Goal: Task Accomplishment & Management: Manage account settings

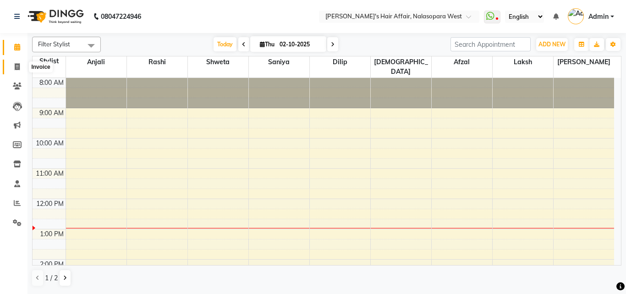
click at [11, 70] on span at bounding box center [17, 67] width 16 height 11
select select "6172"
select select "service"
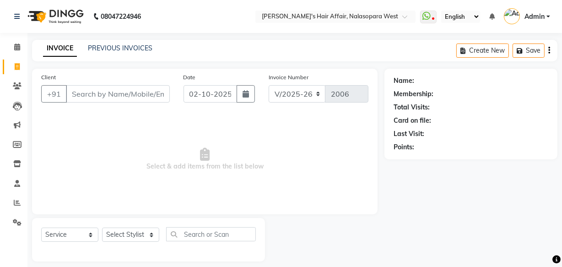
click at [81, 91] on input "Client" at bounding box center [118, 93] width 104 height 17
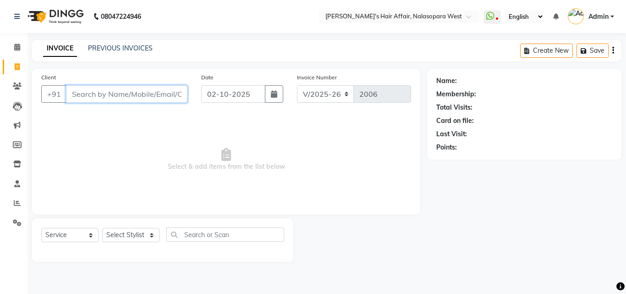
click at [133, 94] on input "Client" at bounding box center [126, 93] width 121 height 17
click at [142, 49] on link "PREVIOUS INVOICES" at bounding box center [120, 48] width 65 height 8
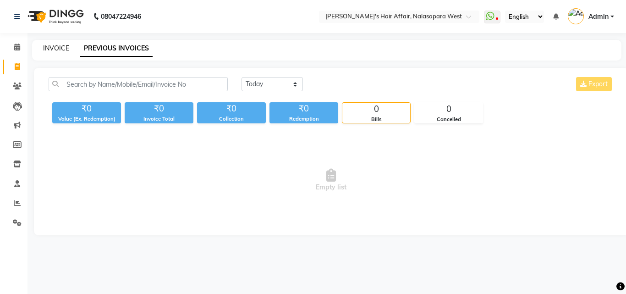
click at [53, 46] on link "INVOICE" at bounding box center [56, 48] width 26 height 8
select select "6172"
select select "service"
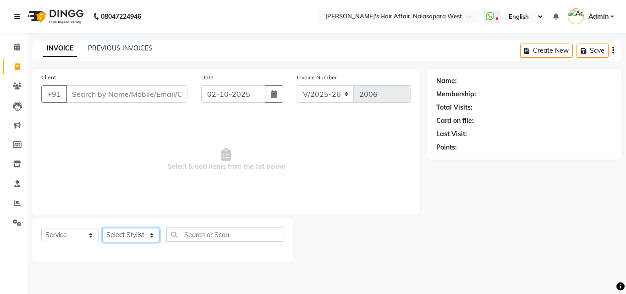
click at [146, 231] on select "Select Stylist [PERSON_NAME] [PERSON_NAME] Hair Affair Laksh [PERSON_NAME] [PER…" at bounding box center [130, 235] width 57 height 14
click at [102, 228] on select "Select Stylist [PERSON_NAME] [PERSON_NAME] Hair Affair Laksh [PERSON_NAME] [PER…" at bounding box center [130, 235] width 57 height 14
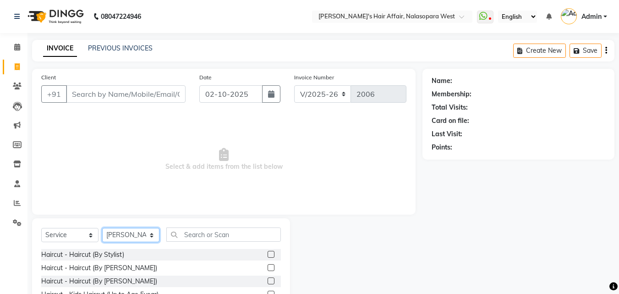
click at [109, 241] on select "Select Stylist [PERSON_NAME] [PERSON_NAME] Hair Affair Laksh [PERSON_NAME] [PER…" at bounding box center [130, 235] width 57 height 14
select select "86313"
click at [102, 228] on select "Select Stylist [PERSON_NAME] [PERSON_NAME] Hair Affair Laksh [PERSON_NAME] [PER…" at bounding box center [130, 235] width 57 height 14
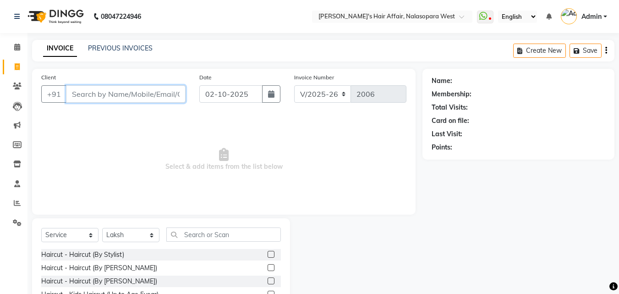
click at [133, 94] on input "Client" at bounding box center [126, 93] width 120 height 17
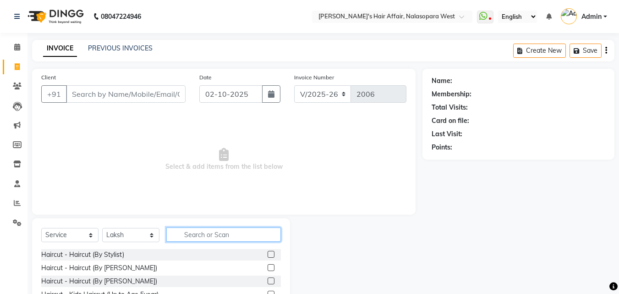
click at [215, 234] on input "text" at bounding box center [223, 234] width 114 height 14
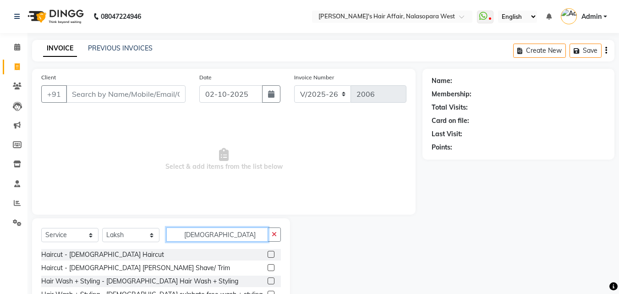
type input "[DEMOGRAPHIC_DATA]"
click at [120, 272] on div "Haircut - [DEMOGRAPHIC_DATA] [PERSON_NAME] Shave/ Trim" at bounding box center [161, 267] width 240 height 11
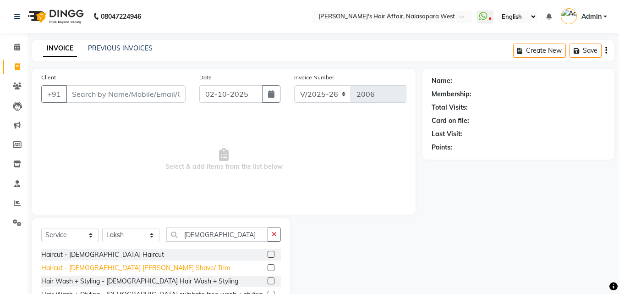
click at [130, 265] on div "Haircut - [DEMOGRAPHIC_DATA] [PERSON_NAME] Shave/ Trim" at bounding box center [135, 268] width 189 height 10
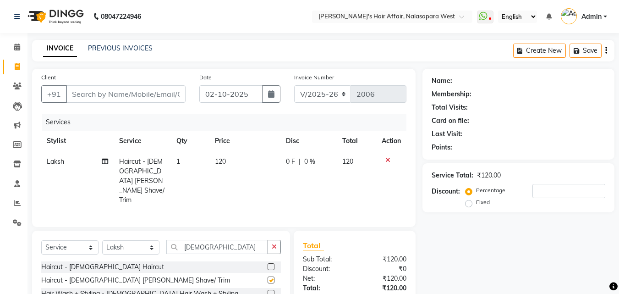
checkbox input "false"
click at [152, 103] on div "Client +91" at bounding box center [113, 91] width 158 height 38
click at [152, 97] on input "Client" at bounding box center [126, 93] width 120 height 17
type input "a"
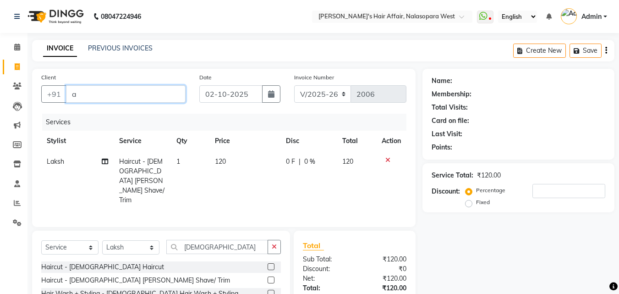
type input "0"
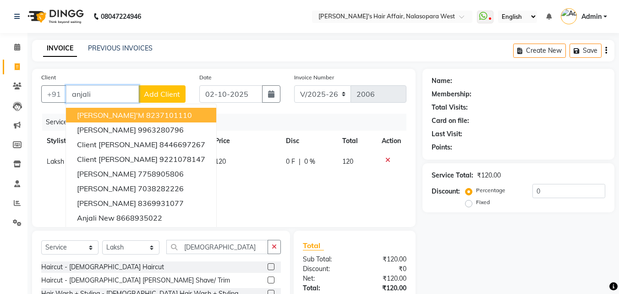
click at [152, 109] on button "Anjali Ma'm 8237101110" at bounding box center [141, 115] width 150 height 15
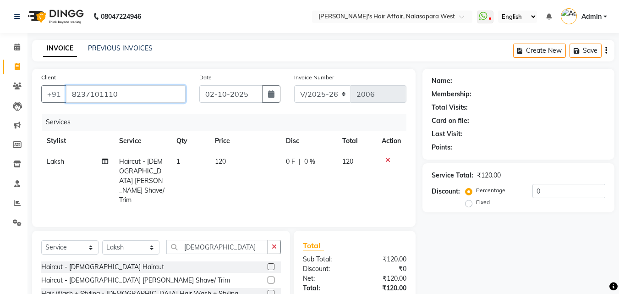
type input "8237101110"
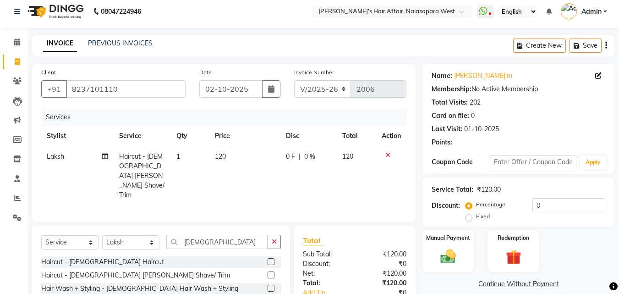
scroll to position [73, 0]
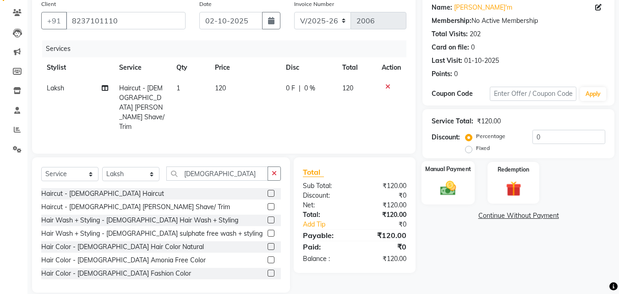
click at [451, 183] on img at bounding box center [448, 188] width 26 height 18
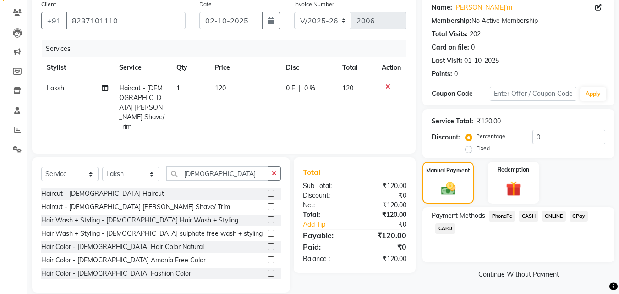
click at [572, 215] on span "GPay" at bounding box center [578, 216] width 19 height 11
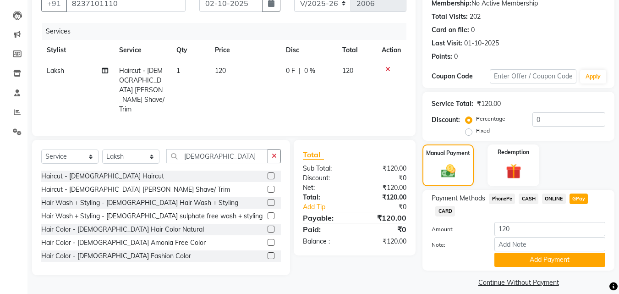
scroll to position [100, 0]
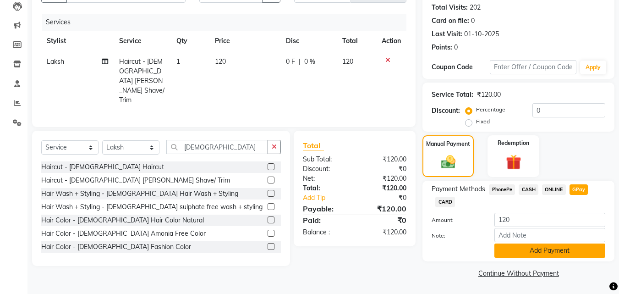
click at [518, 249] on button "Add Payment" at bounding box center [549, 250] width 111 height 14
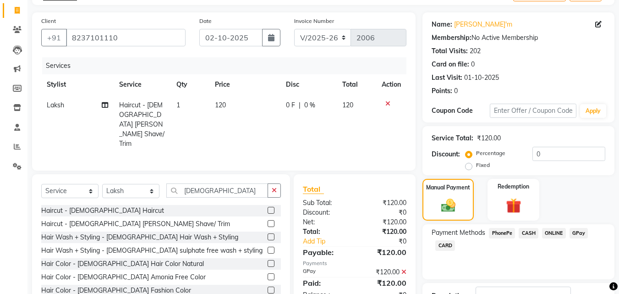
scroll to position [126, 0]
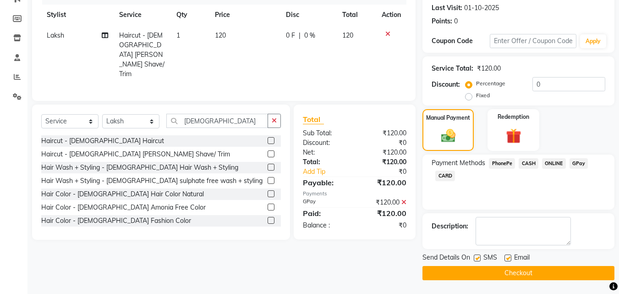
click at [570, 274] on button "Checkout" at bounding box center [518, 273] width 192 height 14
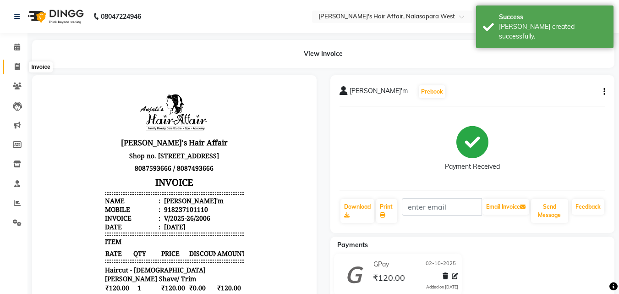
click at [20, 63] on icon at bounding box center [17, 66] width 5 height 7
select select "6172"
select select "service"
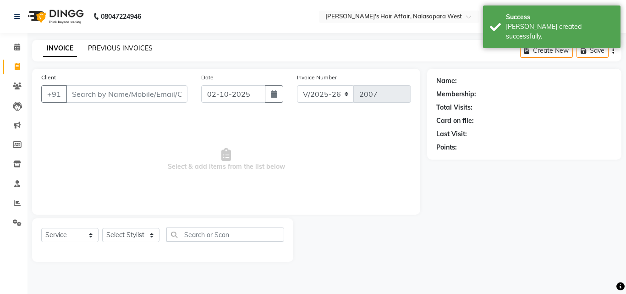
click at [106, 49] on link "PREVIOUS INVOICES" at bounding box center [120, 48] width 65 height 8
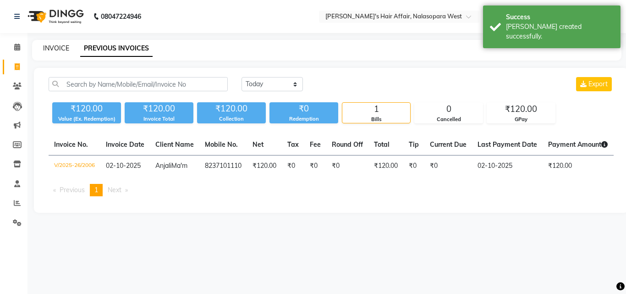
click at [55, 48] on link "INVOICE" at bounding box center [56, 48] width 26 height 8
select select "6172"
select select "service"
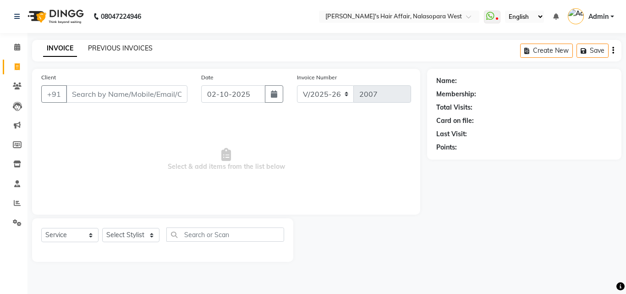
click at [125, 44] on link "PREVIOUS INVOICES" at bounding box center [120, 48] width 65 height 8
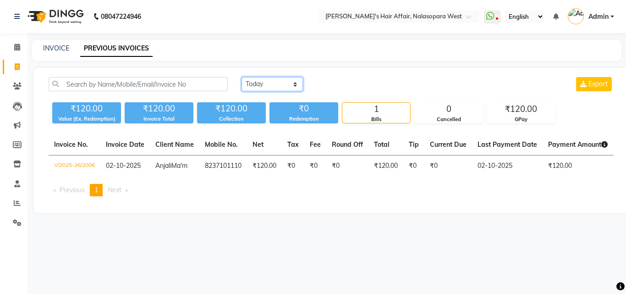
click at [268, 83] on select "Today Yesterday Custom Range" at bounding box center [271, 84] width 61 height 14
select select "yesterday"
click at [241, 77] on select "Today Yesterday Custom Range" at bounding box center [271, 84] width 61 height 14
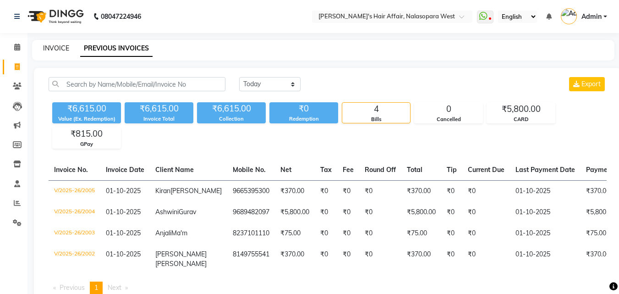
click at [56, 49] on link "INVOICE" at bounding box center [56, 48] width 26 height 8
select select "service"
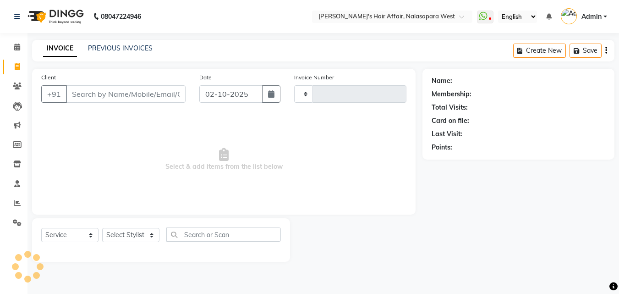
type input "2007"
select select "6172"
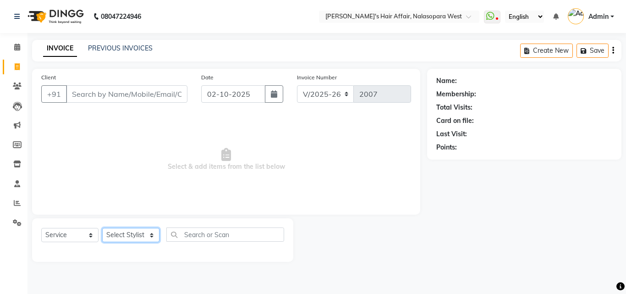
click at [142, 233] on select "Select Stylist [PERSON_NAME] [PERSON_NAME] Hair Affair Laksh [PERSON_NAME] [PER…" at bounding box center [130, 235] width 57 height 14
select select "86314"
click at [102, 228] on select "Select Stylist [PERSON_NAME] [PERSON_NAME] Hair Affair Laksh [PERSON_NAME] [PER…" at bounding box center [130, 235] width 57 height 14
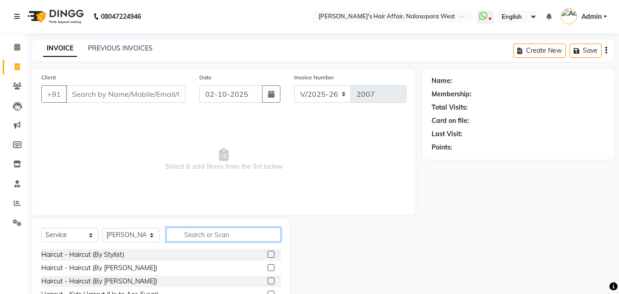
click at [201, 239] on input "text" at bounding box center [223, 234] width 114 height 14
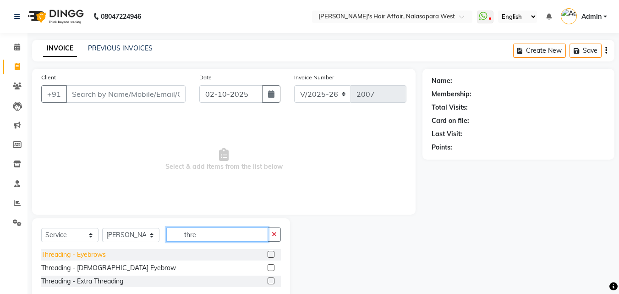
type input "thre"
click at [100, 253] on div "Threading - Eyebrows" at bounding box center [73, 255] width 65 height 10
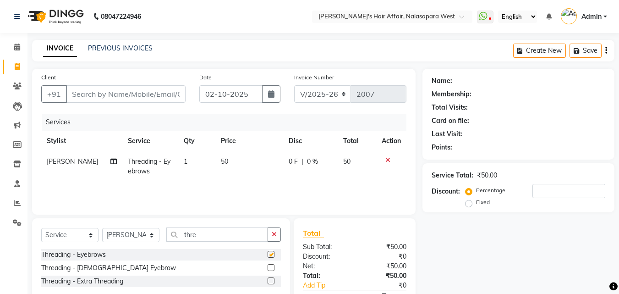
checkbox input "false"
click at [100, 286] on div "Threading - Extra Threading" at bounding box center [161, 280] width 240 height 11
click at [104, 282] on div "Threading - Extra Threading" at bounding box center [82, 281] width 82 height 10
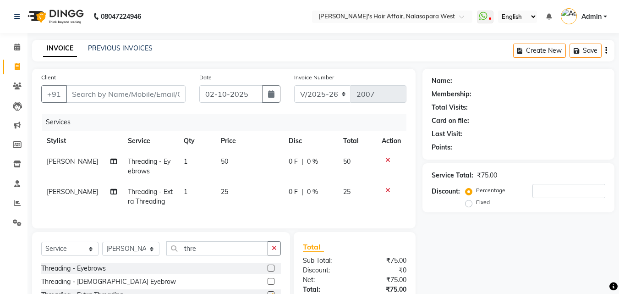
checkbox input "false"
click at [186, 189] on td "1" at bounding box center [196, 196] width 37 height 30
select select "86314"
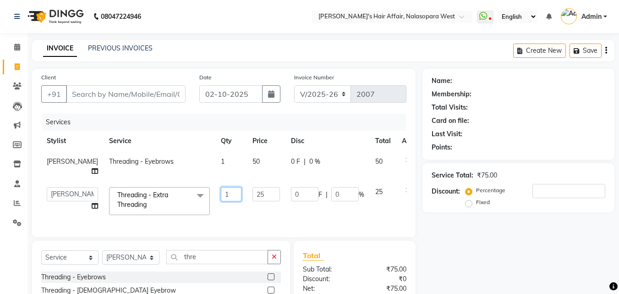
drag, startPoint x: 210, startPoint y: 197, endPoint x: 169, endPoint y: 190, distance: 41.5
click at [169, 190] on tr "Afzal Anjali Dilip Hair Affair Laksh Rashi Saniya Sayali Shweta Sushmita Umesh …" at bounding box center [233, 200] width 385 height 39
type input "2"
click at [448, 239] on div "Name: Membership: Total Visits: Card on file: Last Visit: Points: Service Total…" at bounding box center [521, 212] width 199 height 287
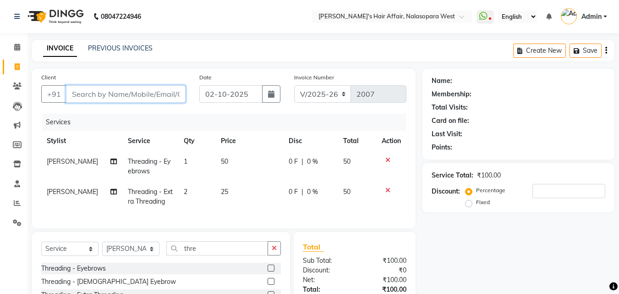
click at [144, 95] on input "Client" at bounding box center [126, 93] width 120 height 17
click at [78, 96] on input "Client" at bounding box center [126, 93] width 120 height 17
type input "9"
type input "0"
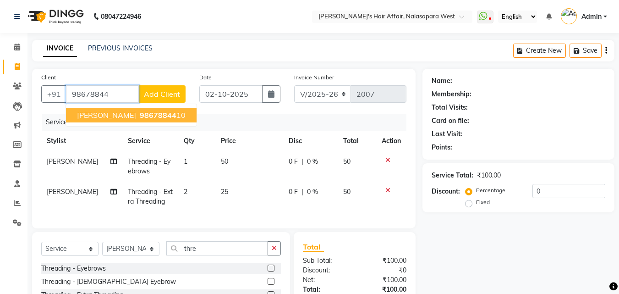
click at [111, 119] on span "priyal varankar" at bounding box center [106, 114] width 59 height 9
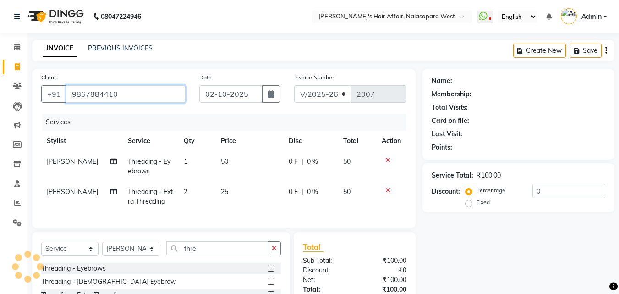
type input "9867884410"
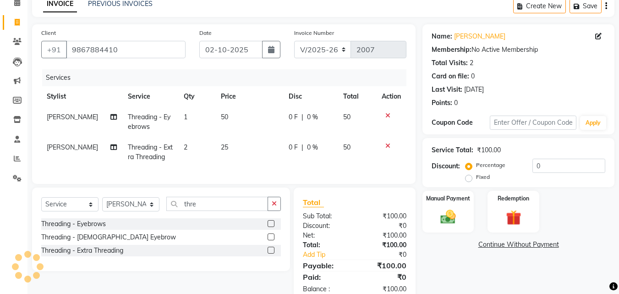
scroll to position [74, 0]
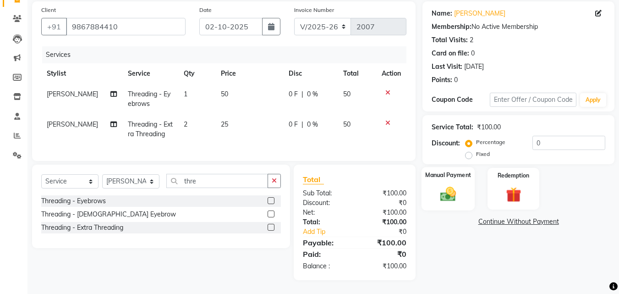
click at [458, 174] on div "Manual Payment" at bounding box center [448, 189] width 54 height 44
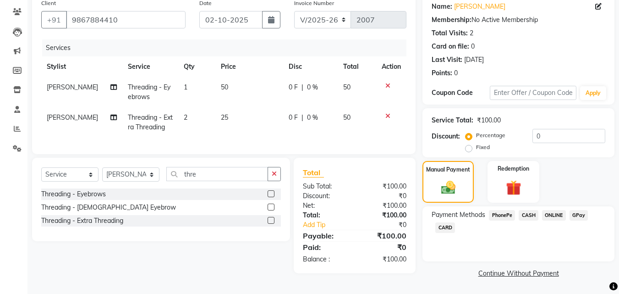
click at [586, 216] on span "GPay" at bounding box center [578, 215] width 19 height 11
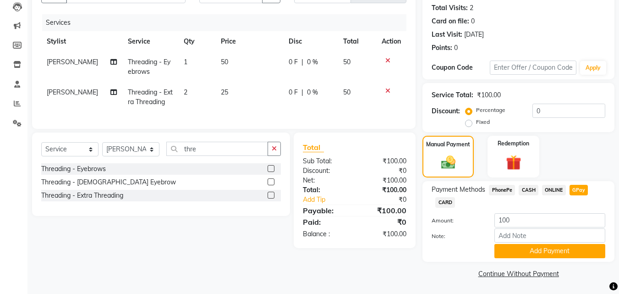
scroll to position [100, 0]
click at [548, 251] on button "Add Payment" at bounding box center [549, 250] width 111 height 14
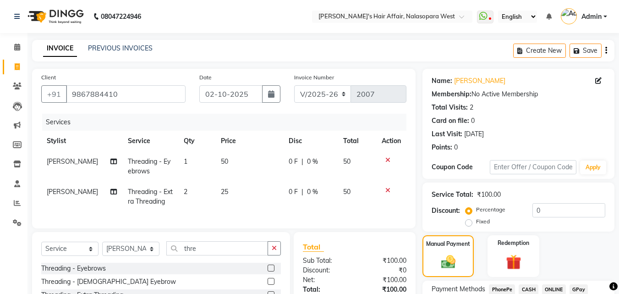
scroll to position [126, 0]
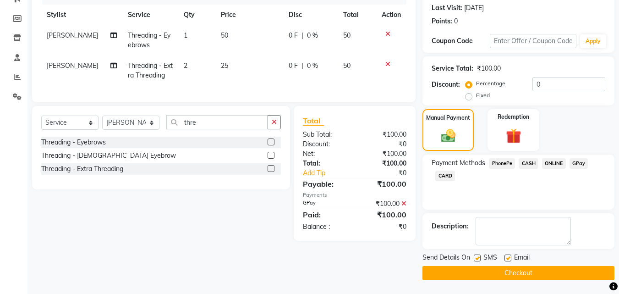
click at [524, 273] on button "Checkout" at bounding box center [518, 273] width 192 height 14
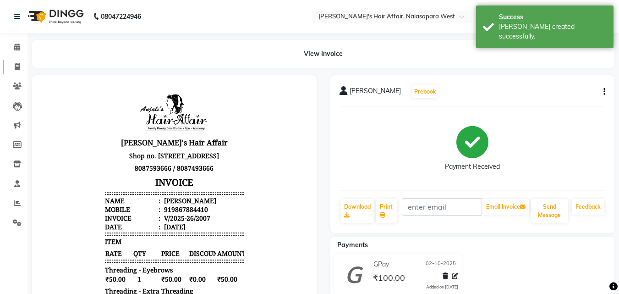
click at [10, 61] on link "Invoice" at bounding box center [14, 67] width 22 height 15
select select "service"
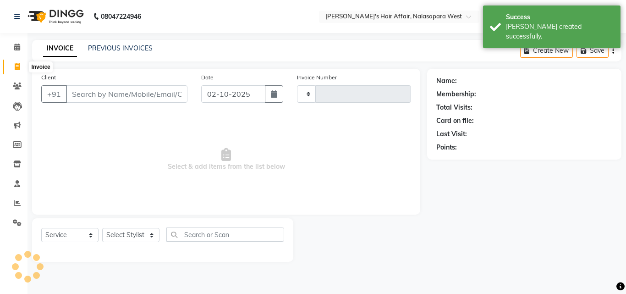
type input "2008"
select select "6172"
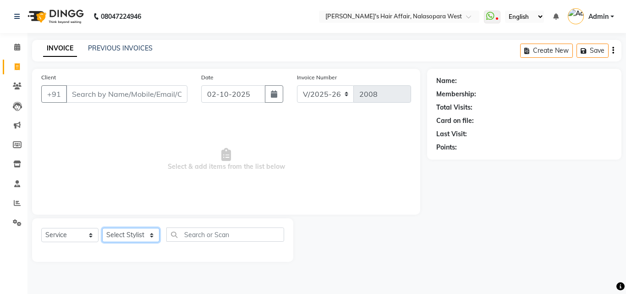
click at [144, 235] on select "Select Stylist [PERSON_NAME] [PERSON_NAME] Hair Affair Laksh [PERSON_NAME] [PER…" at bounding box center [130, 235] width 57 height 14
select select "89133"
click at [102, 228] on select "Select Stylist [PERSON_NAME] [PERSON_NAME] Hair Affair Laksh [PERSON_NAME] [PER…" at bounding box center [130, 235] width 57 height 14
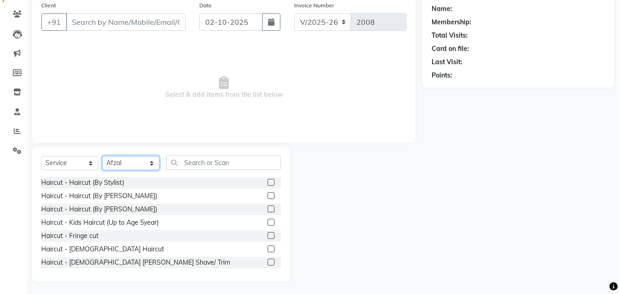
scroll to position [73, 0]
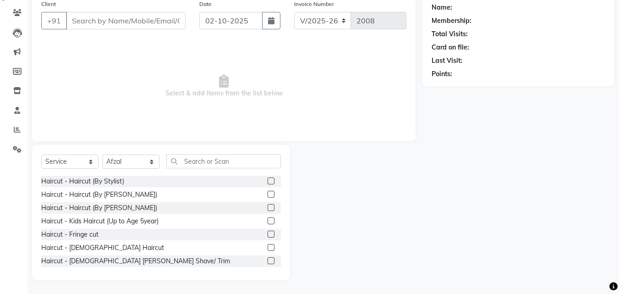
click at [66, 239] on div "Haircut - Fringe cut" at bounding box center [161, 234] width 240 height 11
click at [69, 244] on div "Haircut - [DEMOGRAPHIC_DATA] Haircut" at bounding box center [102, 248] width 123 height 10
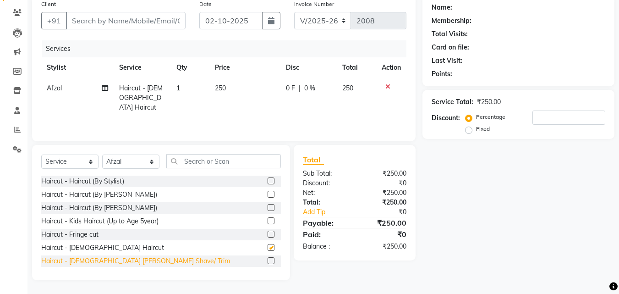
checkbox input "false"
click at [77, 262] on div "Haircut - [DEMOGRAPHIC_DATA] [PERSON_NAME] Shave/ Trim" at bounding box center [135, 261] width 189 height 10
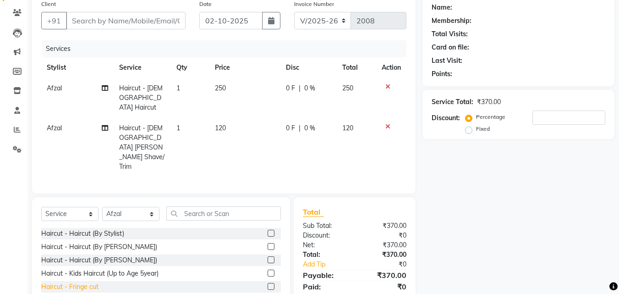
checkbox input "false"
click at [18, 238] on div "Calendar Invoice Clients Leads Marketing Members Inventory Staff Reports Settin…" at bounding box center [62, 142] width 124 height 379
click at [501, 184] on div "Name: Membership: Total Visits: Card on file: Last Visit: Points: Service Total…" at bounding box center [521, 163] width 199 height 337
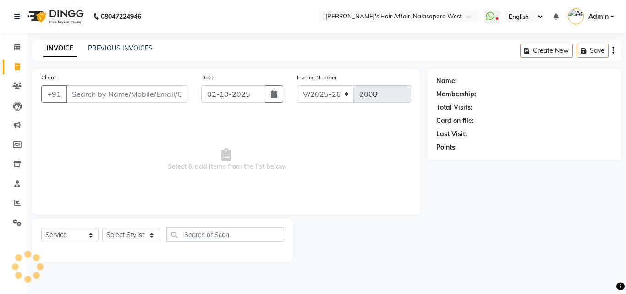
select select "6172"
select select "service"
click at [109, 86] on input "Client" at bounding box center [126, 93] width 121 height 17
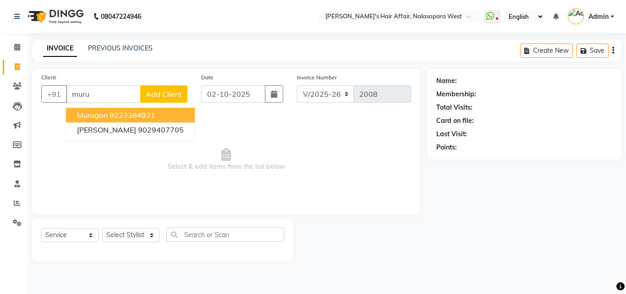
click at [111, 119] on ngb-highlight "9223384921" at bounding box center [132, 114] width 46 height 9
type input "9223384921"
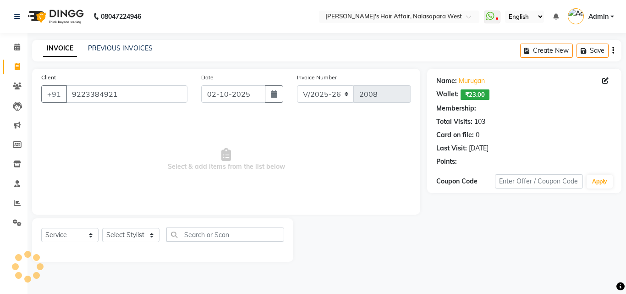
select select "1: Object"
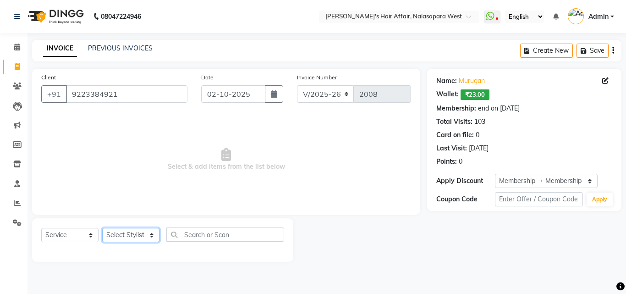
click at [141, 230] on select "Select Stylist [PERSON_NAME] [PERSON_NAME] Hair Affair Laksh [PERSON_NAME] [PER…" at bounding box center [130, 235] width 57 height 14
select select "45513"
click at [102, 228] on select "Select Stylist [PERSON_NAME] [PERSON_NAME] Hair Affair Laksh [PERSON_NAME] [PER…" at bounding box center [130, 235] width 57 height 14
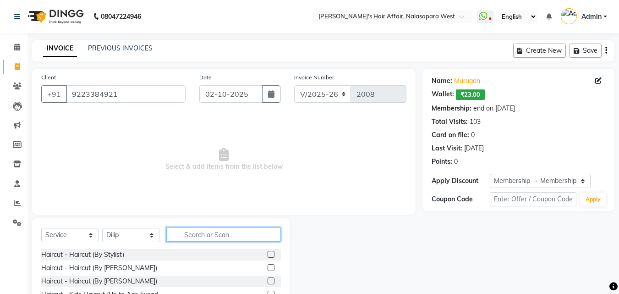
click at [204, 237] on input "text" at bounding box center [223, 234] width 114 height 14
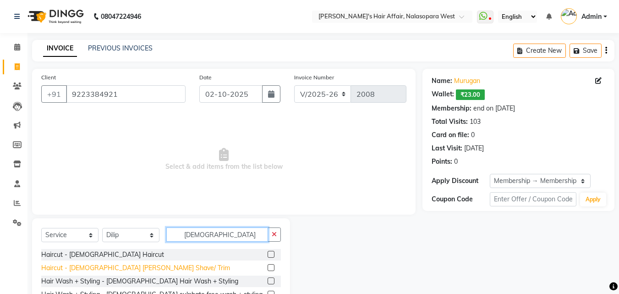
type input "[DEMOGRAPHIC_DATA]"
click at [110, 269] on div "Haircut - [DEMOGRAPHIC_DATA] [PERSON_NAME] Shave/ Trim" at bounding box center [135, 268] width 189 height 10
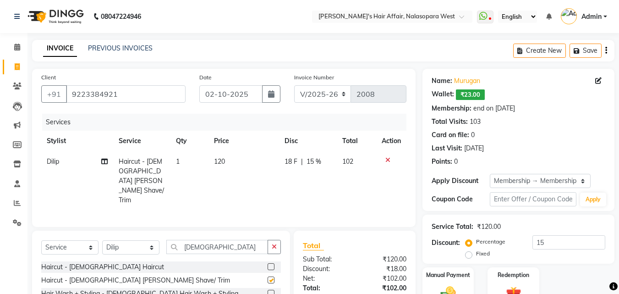
checkbox input "false"
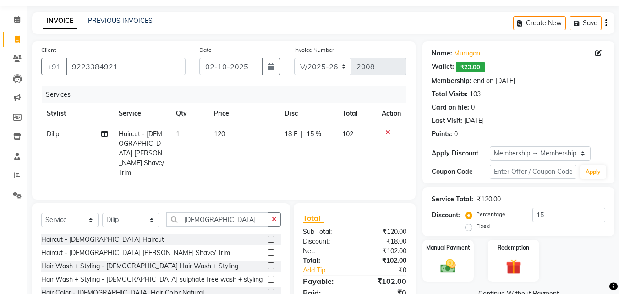
scroll to position [73, 0]
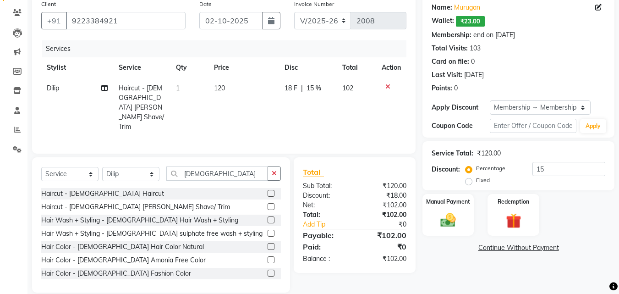
click at [302, 90] on div "18 F | 15 %" at bounding box center [307, 88] width 47 height 10
select select "45513"
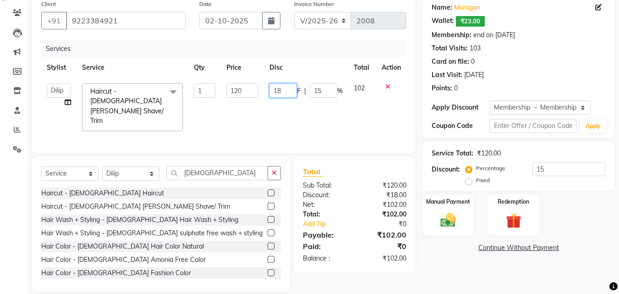
drag, startPoint x: 289, startPoint y: 94, endPoint x: 276, endPoint y: 95, distance: 12.9
click at [276, 95] on input "18" at bounding box center [282, 90] width 27 height 14
type input "15"
click at [447, 214] on img at bounding box center [448, 220] width 26 height 18
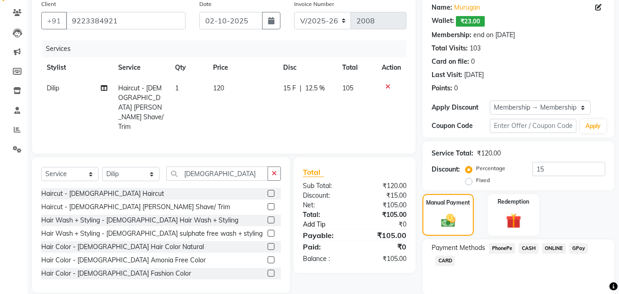
click at [317, 219] on link "Add Tip" at bounding box center [330, 224] width 68 height 10
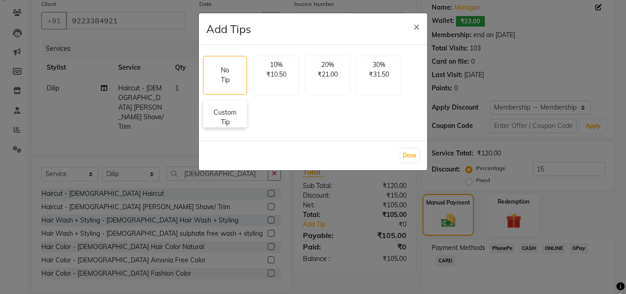
click at [218, 124] on p "Custom Tip" at bounding box center [225, 117] width 32 height 19
select select "45513"
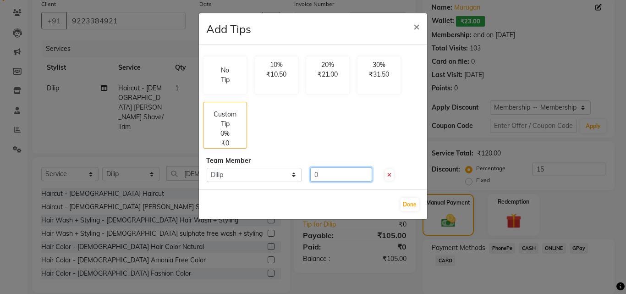
drag, startPoint x: 325, startPoint y: 174, endPoint x: 278, endPoint y: 167, distance: 47.3
click at [278, 167] on div "Select Dilip 0" at bounding box center [312, 174] width 227 height 15
type input "15"
click at [408, 210] on button "Done" at bounding box center [409, 204] width 18 height 13
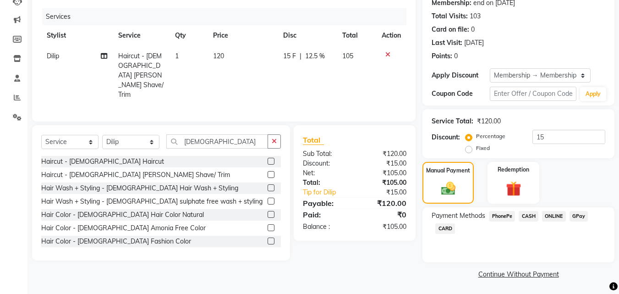
scroll to position [106, 0]
click at [584, 214] on span "GPay" at bounding box center [578, 215] width 19 height 11
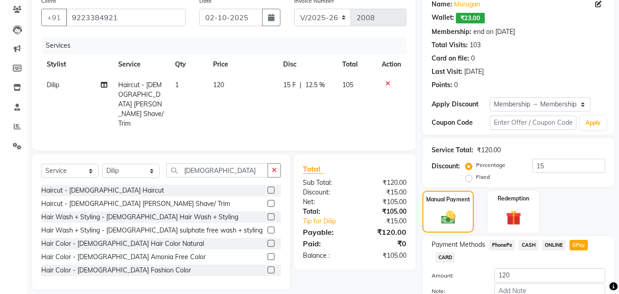
scroll to position [132, 0]
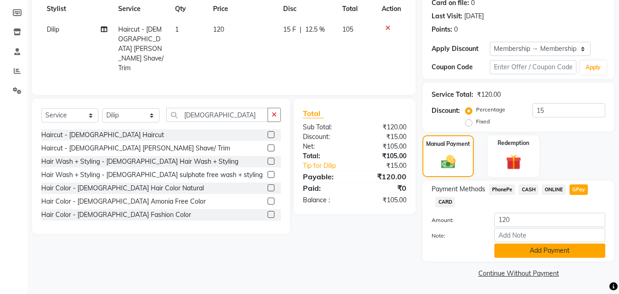
click at [549, 250] on button "Add Payment" at bounding box center [549, 250] width 111 height 14
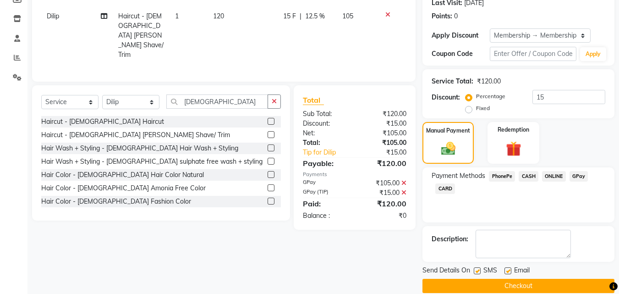
scroll to position [158, 0]
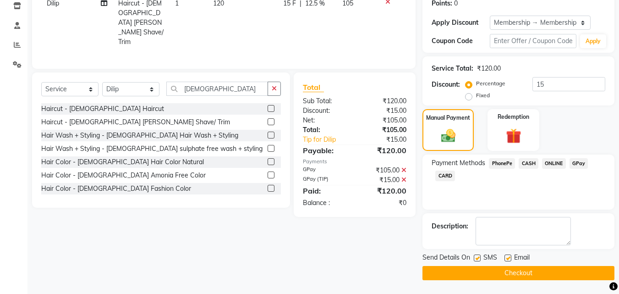
click at [529, 268] on button "Checkout" at bounding box center [518, 273] width 192 height 14
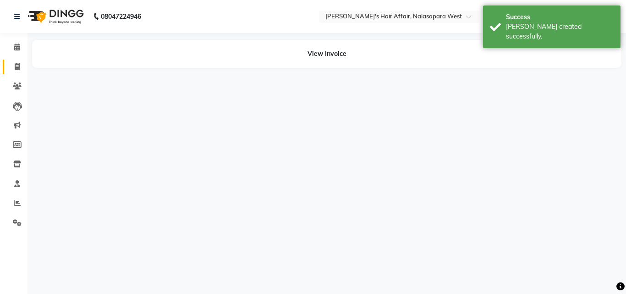
click at [12, 62] on span at bounding box center [17, 67] width 16 height 11
select select "service"
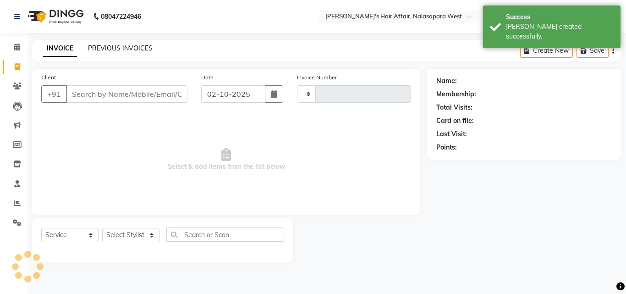
type input "2009"
select select "6172"
click at [117, 49] on link "PREVIOUS INVOICES" at bounding box center [120, 48] width 65 height 8
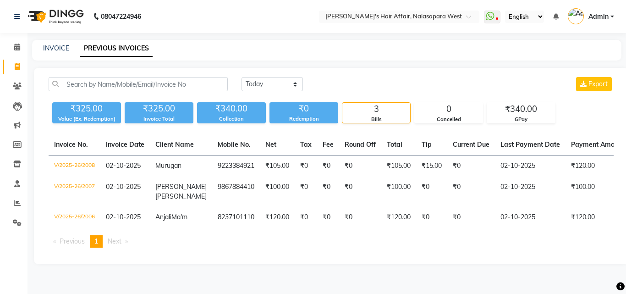
click at [213, 247] on ul "Previous page 1 / 1 You're on page 1 Next page" at bounding box center [331, 241] width 565 height 12
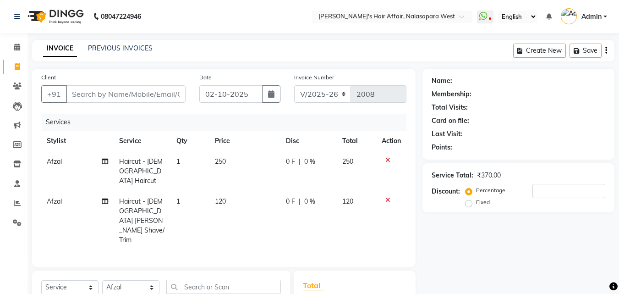
select select "6172"
select select "service"
select select "89133"
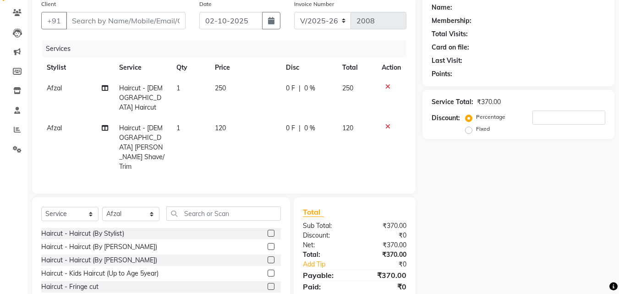
scroll to position [73, 0]
click at [209, 206] on input "text" at bounding box center [223, 213] width 114 height 14
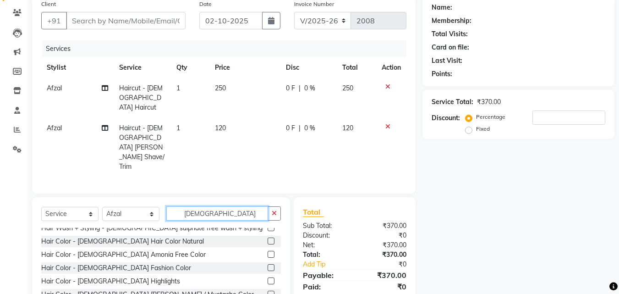
scroll to position [46, 0]
type input "[DEMOGRAPHIC_DATA]"
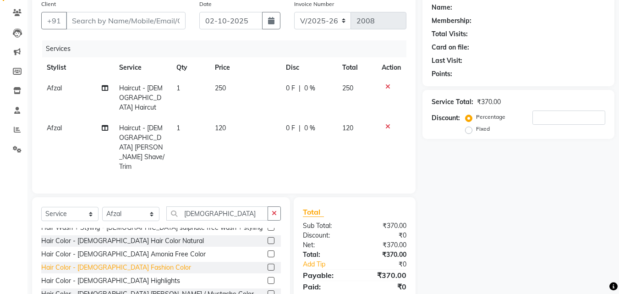
click at [118, 262] on div "Hair Color - [DEMOGRAPHIC_DATA] Fashion Color" at bounding box center [116, 267] width 150 height 10
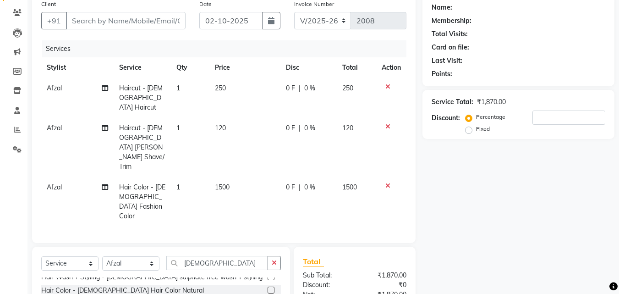
checkbox input "false"
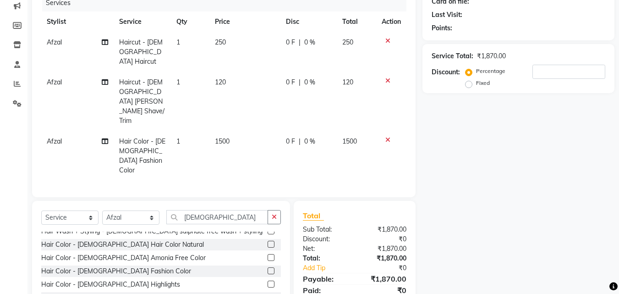
click at [223, 137] on span "1500" at bounding box center [222, 141] width 15 height 8
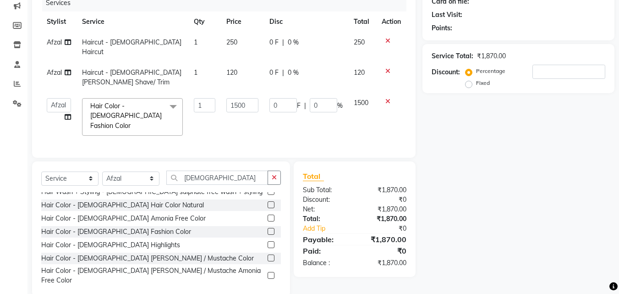
scroll to position [114, 0]
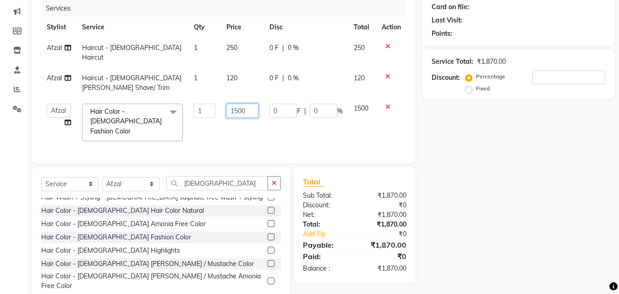
click at [240, 103] on input "1500" at bounding box center [242, 110] width 32 height 14
click at [241, 103] on input "1500" at bounding box center [242, 110] width 32 height 14
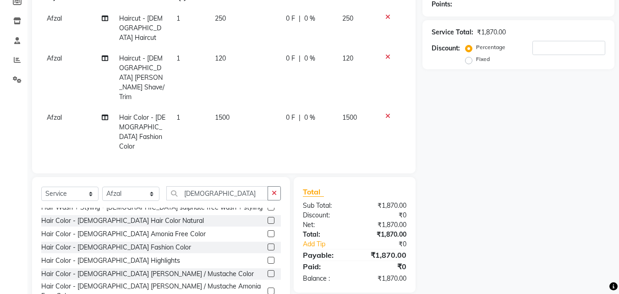
scroll to position [143, 0]
click at [140, 268] on div "Hair Color - [DEMOGRAPHIC_DATA] [PERSON_NAME] / Mustache Color" at bounding box center [147, 273] width 212 height 10
click icon
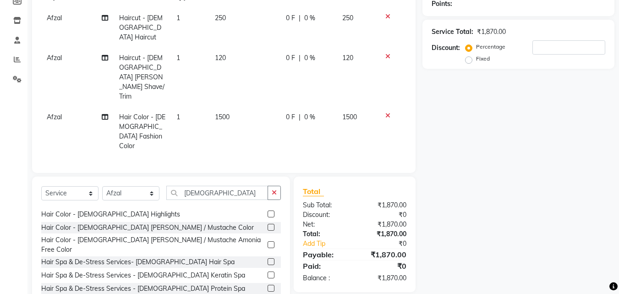
click at [125, 222] on div "Hair Color - [DEMOGRAPHIC_DATA] [PERSON_NAME] / Mustache Color" at bounding box center [161, 227] width 240 height 11
click at [138, 223] on div "Hair Color - [DEMOGRAPHIC_DATA] [PERSON_NAME] / Mustache Color" at bounding box center [147, 228] width 212 height 10
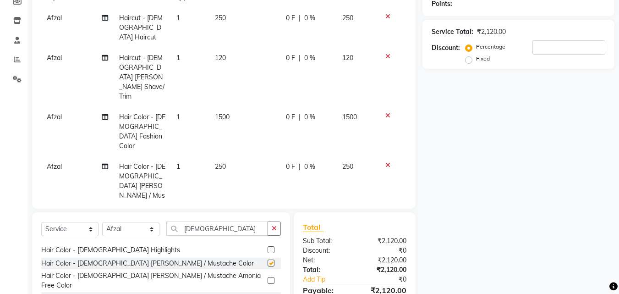
checkbox input "false"
click at [216, 156] on td "250" at bounding box center [244, 185] width 71 height 59
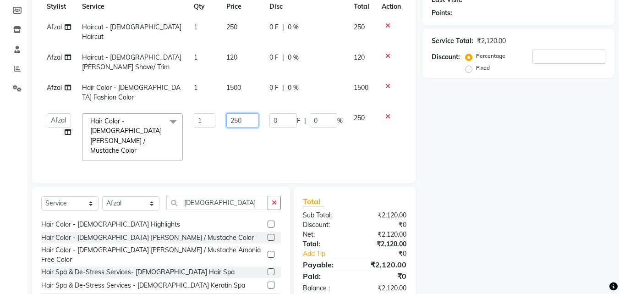
drag, startPoint x: 241, startPoint y: 87, endPoint x: 201, endPoint y: 89, distance: 40.8
click at [201, 108] on tr "Afzal Anjali Dilip Hair Affair Laksh Rashi Saniya Sayali Shweta Sushmita Umesh …" at bounding box center [223, 137] width 365 height 59
type input "500"
click at [517, 158] on div "Name: Membership: Total Visits: Card on file: Last Visit: Points: Service Total…" at bounding box center [521, 128] width 199 height 387
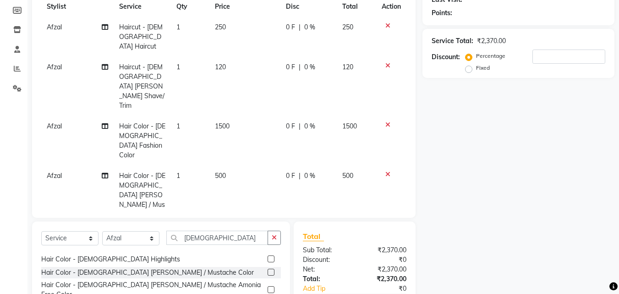
click at [223, 116] on td "1500" at bounding box center [244, 140] width 71 height 49
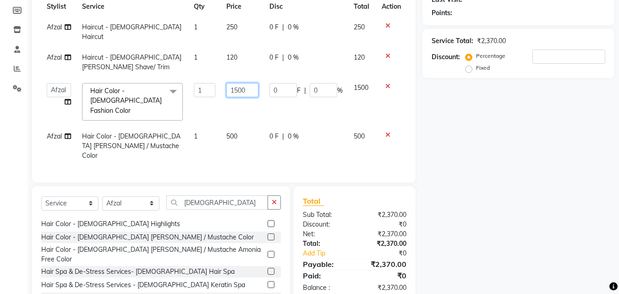
click at [234, 83] on input "1500" at bounding box center [242, 90] width 32 height 14
type input "1800"
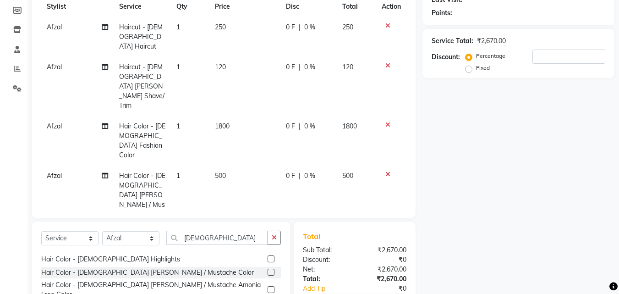
click at [519, 151] on div "Name: Membership: Total Visits: Card on file: Last Visit: Points: Service Total…" at bounding box center [521, 146] width 199 height 422
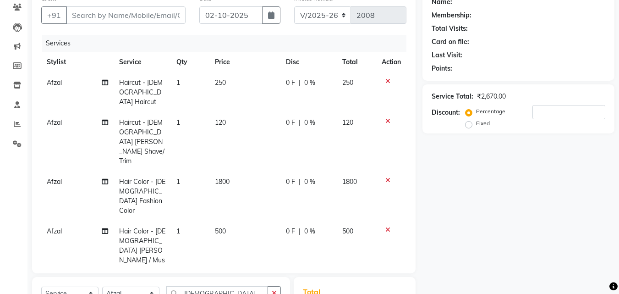
scroll to position [0, 0]
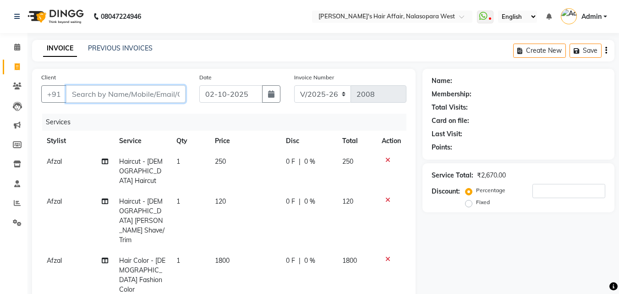
click at [82, 93] on input "Client" at bounding box center [126, 93] width 120 height 17
type input "9"
type input "0"
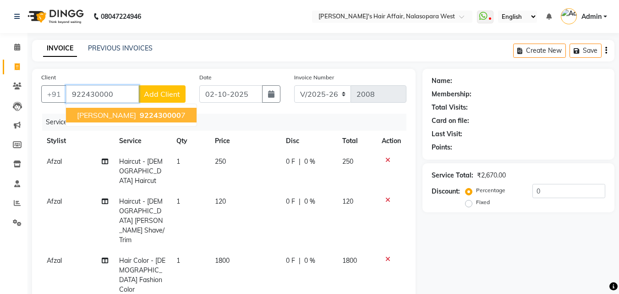
click at [119, 116] on span "Sameer Khan" at bounding box center [106, 114] width 59 height 9
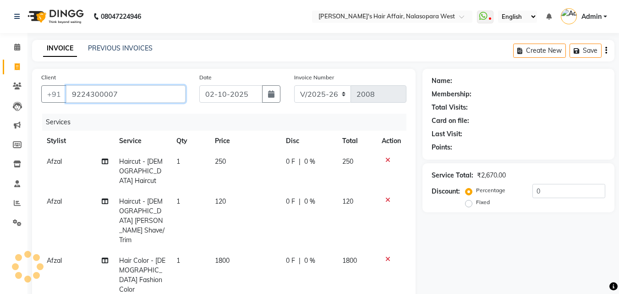
type input "9224300007"
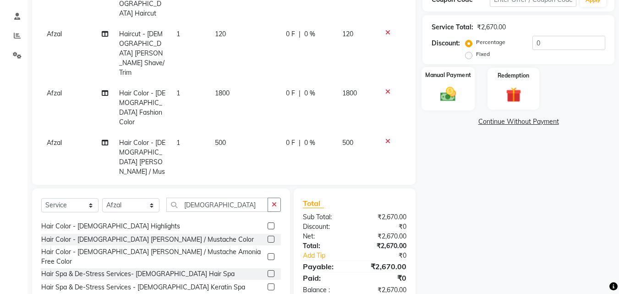
scroll to position [183, 0]
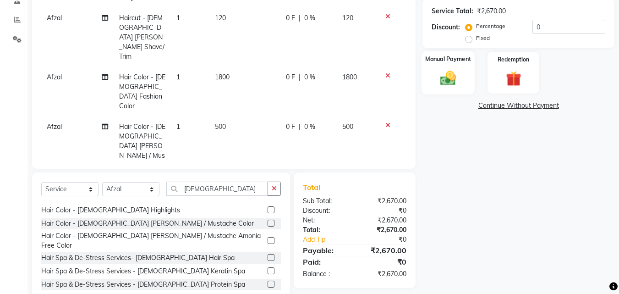
click at [448, 76] on img at bounding box center [448, 78] width 26 height 18
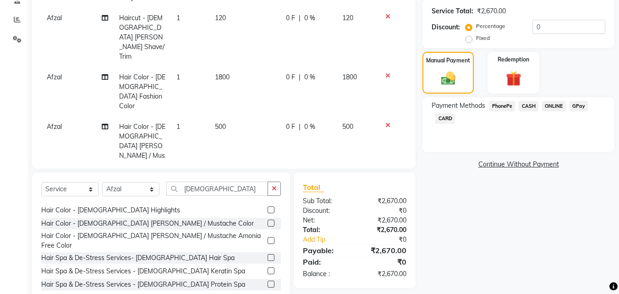
click at [582, 109] on span "GPay" at bounding box center [578, 106] width 19 height 11
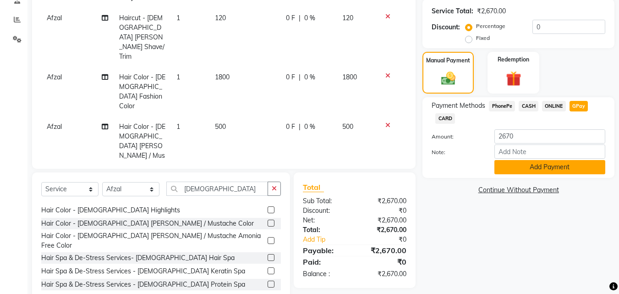
click at [555, 168] on button "Add Payment" at bounding box center [549, 167] width 111 height 14
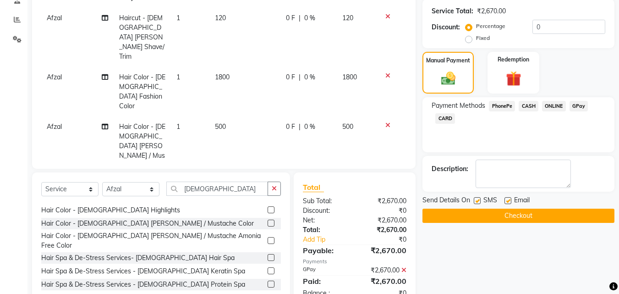
click at [553, 217] on button "Checkout" at bounding box center [518, 215] width 192 height 14
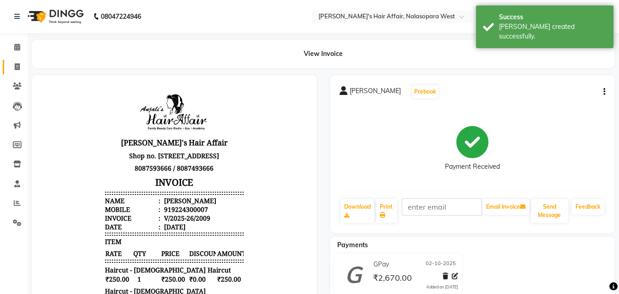
click at [8, 66] on link "Invoice" at bounding box center [14, 67] width 22 height 15
select select "6172"
select select "service"
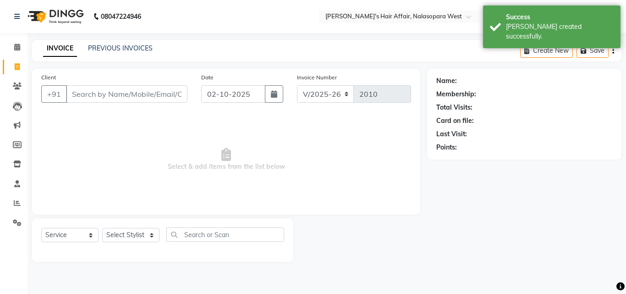
click at [8, 66] on link "Invoice" at bounding box center [14, 67] width 22 height 15
select select "service"
select select "6172"
type input "2010"
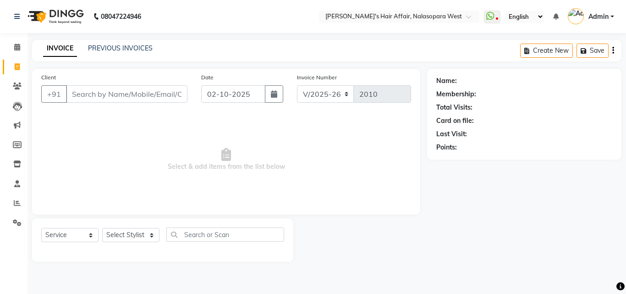
click at [143, 39] on div "08047224946 Select Location × Anjali's Hair Affair, Nalasopara West WhatsApp St…" at bounding box center [313, 147] width 626 height 294
